Goal: Information Seeking & Learning: Learn about a topic

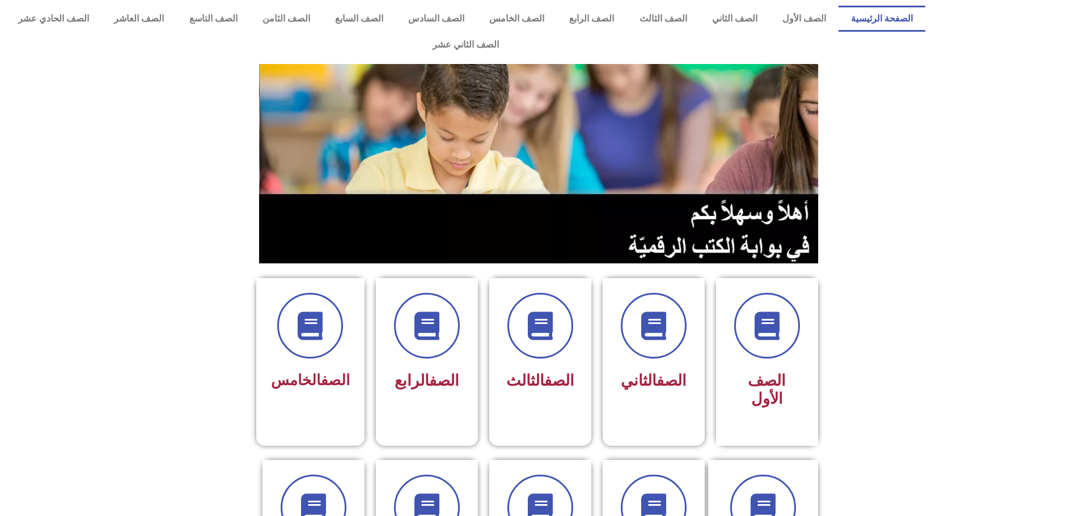
scroll to position [113, 0]
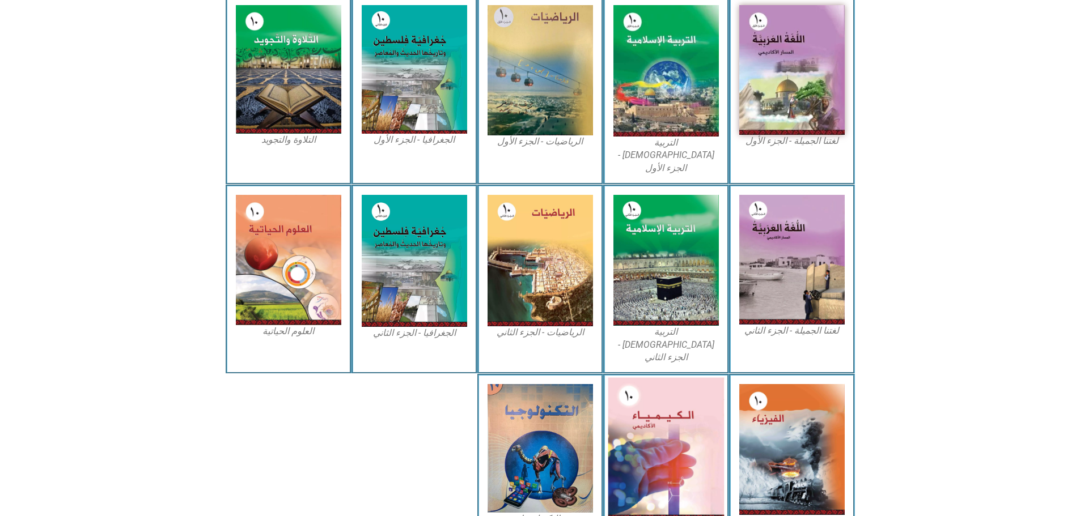
scroll to position [337, 0]
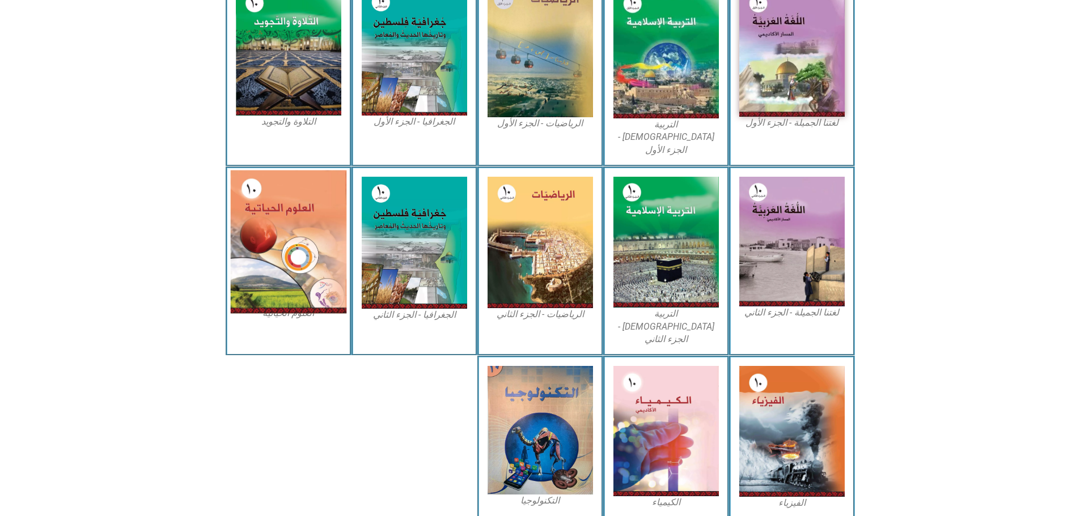
click at [290, 238] on img at bounding box center [288, 242] width 116 height 143
click at [307, 245] on img at bounding box center [288, 242] width 116 height 143
click at [328, 236] on img at bounding box center [288, 242] width 116 height 143
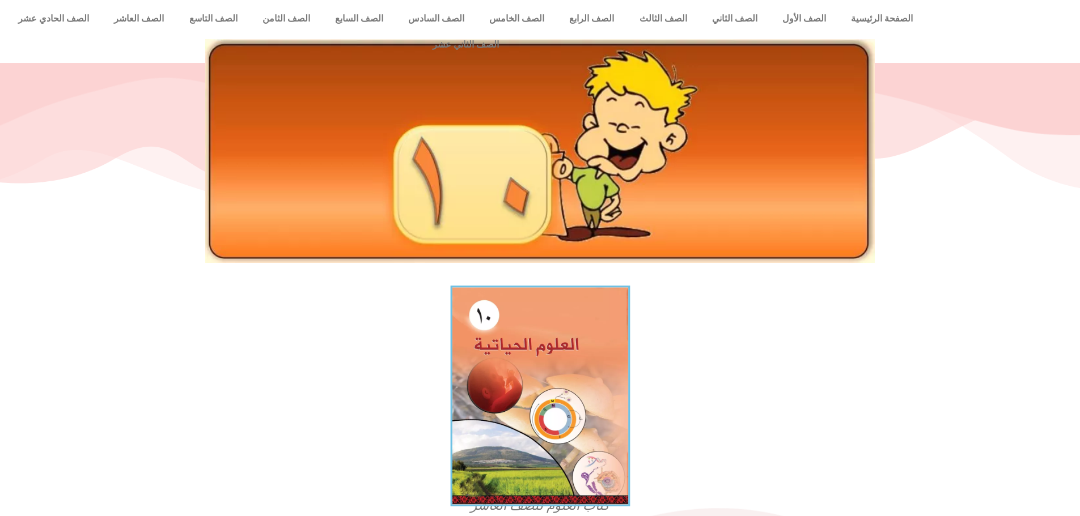
click at [573, 365] on img at bounding box center [540, 396] width 180 height 221
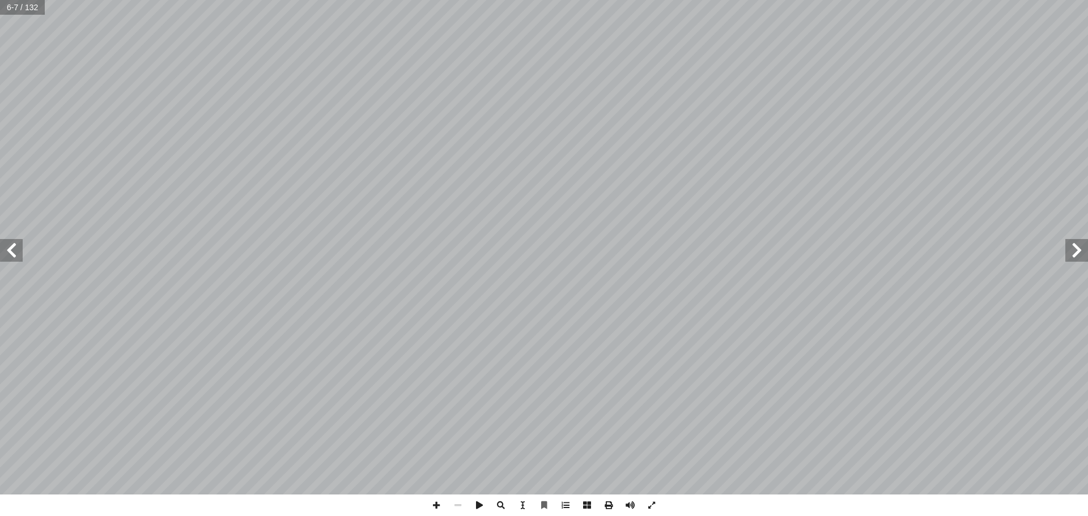
click at [61, 254] on div "ة. ّ لحي � لكائنات � ة لجميع ّ ساسي أ ل� � َ حدة َ لو � ُّ عد ُ بسط للحياة، وت …" at bounding box center [544, 247] width 1088 height 495
click at [1075, 259] on span at bounding box center [1077, 250] width 23 height 23
click at [993, 63] on html "الصفحة الرئيسية الصف الأول الصف الثاني الصف الثالث الصف الرابع الصف الخامس الصف…" at bounding box center [544, 31] width 1088 height 63
click at [565, 505] on span at bounding box center [566, 506] width 22 height 22
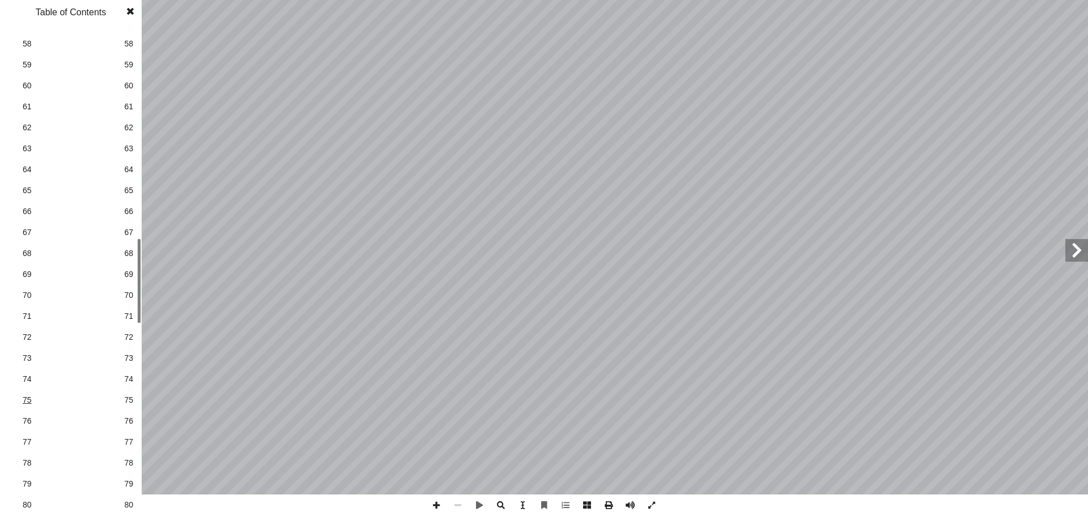
click at [26, 401] on span "75" at bounding box center [71, 401] width 96 height 12
click at [172, 338] on div "٧٠ ء، ووظيفته. � لتو � ل � لبربخ كثير � َ ة تركيب ّ لعنكبوتي � لشبكة � بحث في �…" at bounding box center [544, 258] width 1088 height 516
click at [100, 246] on div "٧٠ ء، ووظيفته. � لتو � ل � لبربخ كثير � َ ة تركيب ّ لعنكبوتي � لشبكة � بحث في �…" at bounding box center [544, 258] width 1088 height 516
click at [851, 506] on div "٧٠ ء، ووظيفته. � لتو � ل � لبربخ كثير � َ ة تركيب ّ لعنكبوتي � لشبكة � بحث في �…" at bounding box center [544, 258] width 1088 height 516
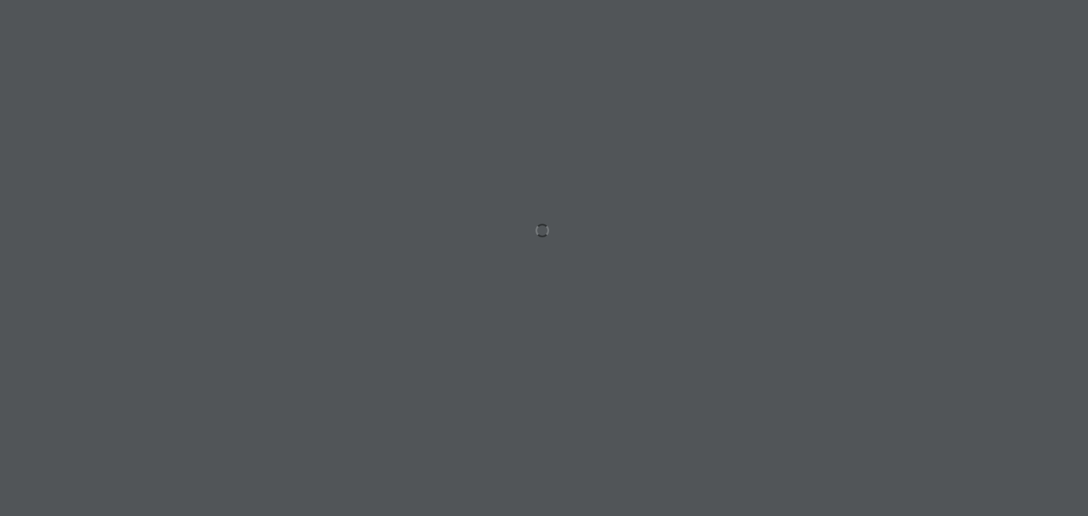
drag, startPoint x: 959, startPoint y: 264, endPoint x: 1026, endPoint y: 361, distance: 117.3
click at [997, 266] on div at bounding box center [544, 258] width 1088 height 516
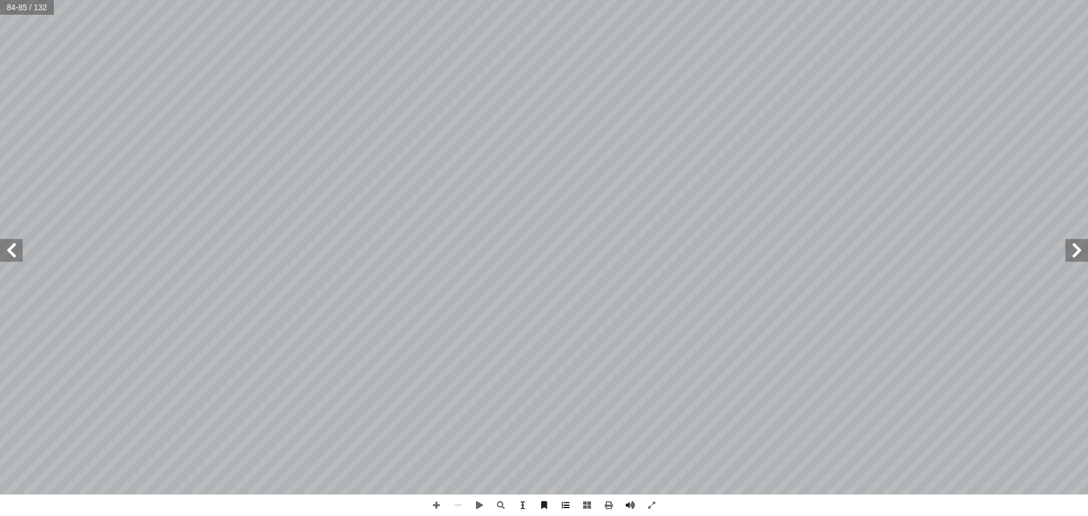
click at [570, 510] on span at bounding box center [566, 506] width 22 height 22
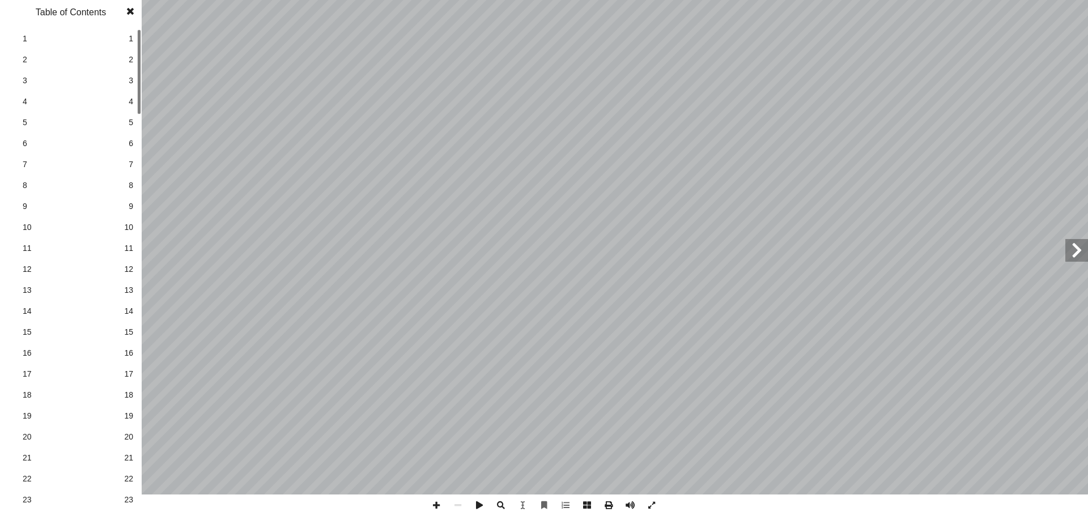
click at [124, 55] on link "2 2" at bounding box center [70, 59] width 128 height 21
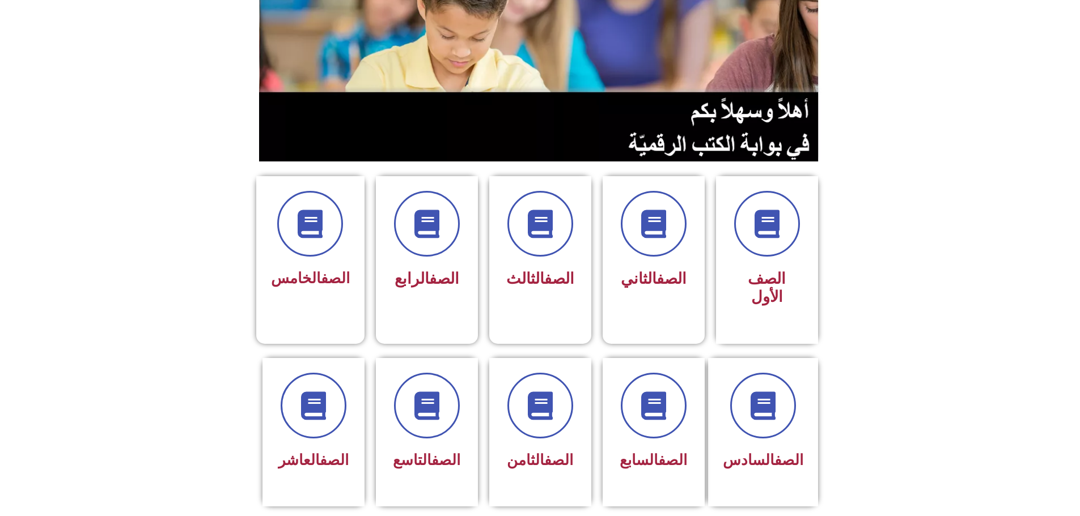
scroll to position [113, 0]
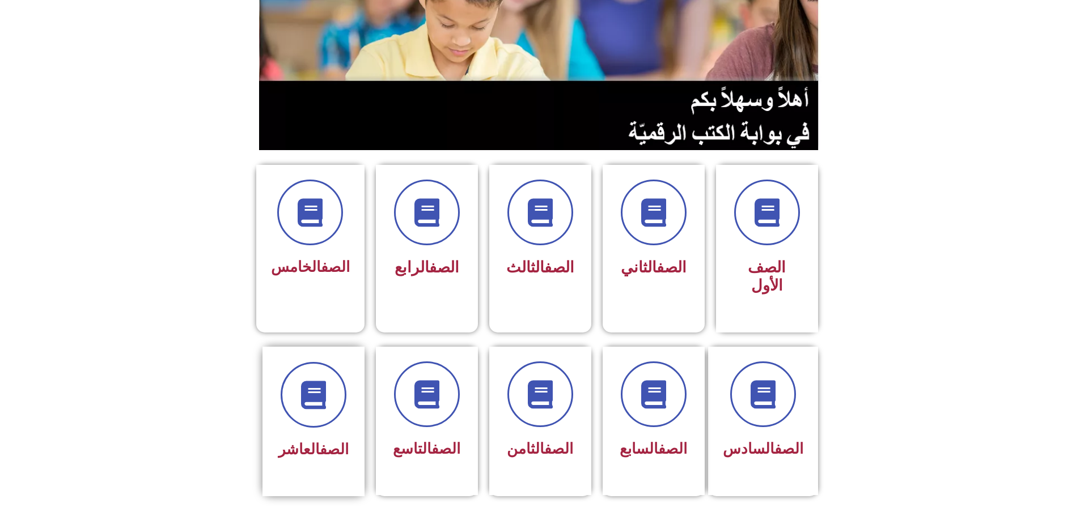
click at [320, 441] on link "الصف" at bounding box center [334, 449] width 29 height 17
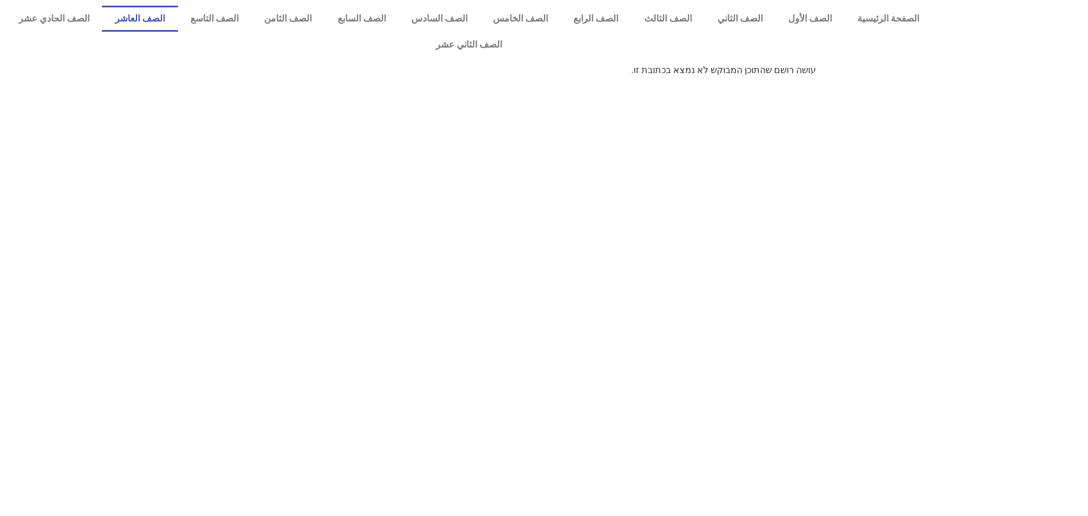
click at [177, 7] on link "الصف العاشر" at bounding box center [139, 19] width 75 height 26
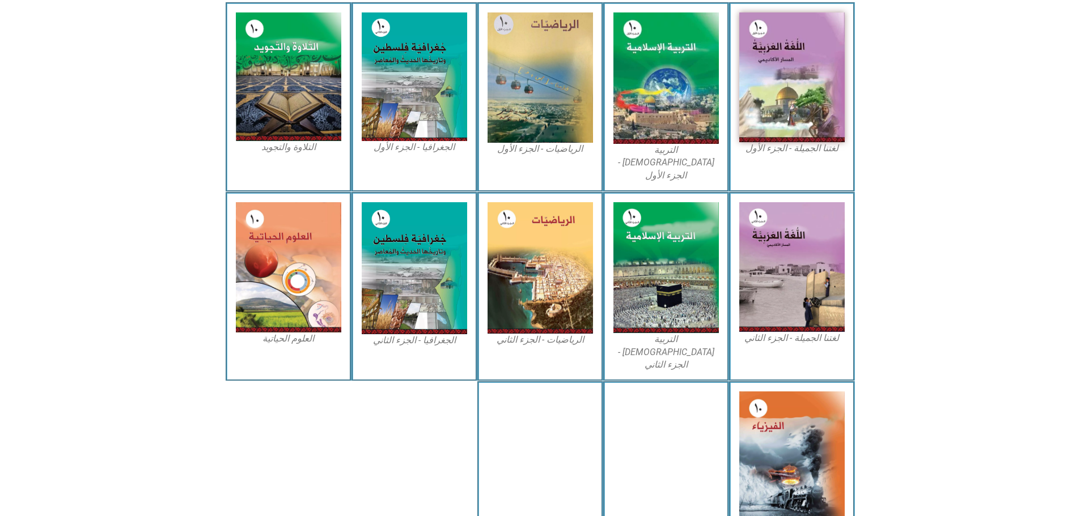
scroll to position [337, 0]
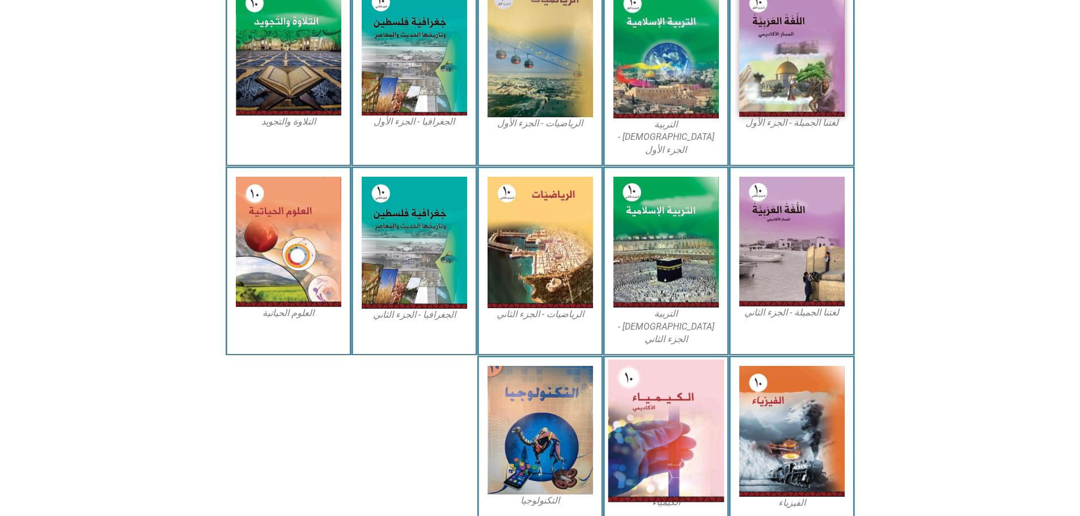
click at [672, 387] on img at bounding box center [666, 431] width 116 height 143
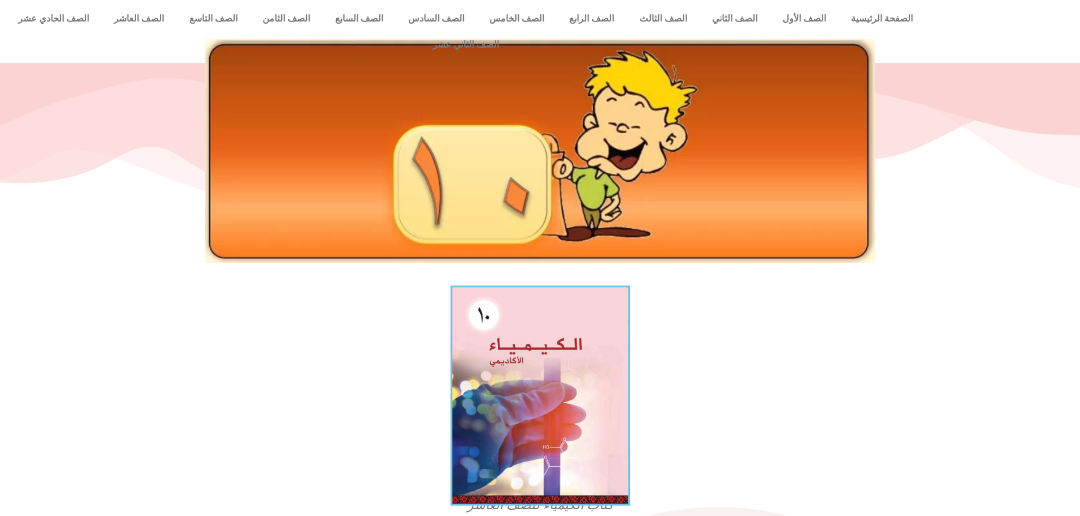
click at [557, 386] on img at bounding box center [540, 396] width 180 height 221
